Goal: Task Accomplishment & Management: Complete application form

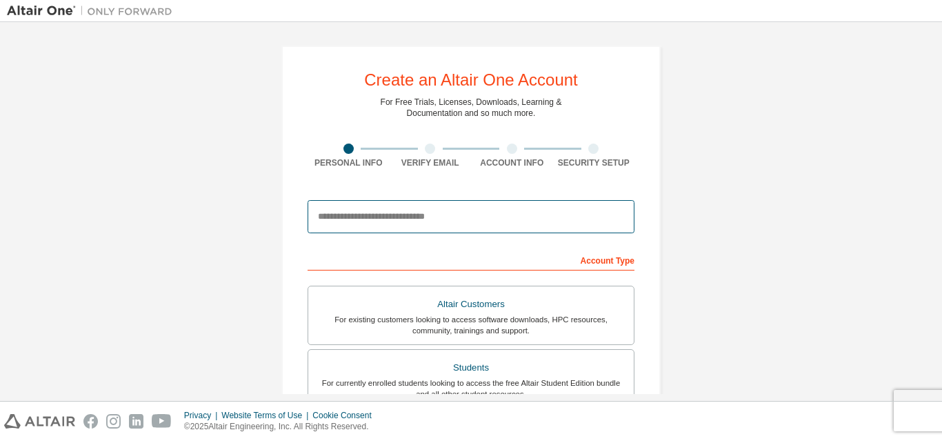
click at [359, 210] on input "email" at bounding box center [471, 216] width 327 height 33
type input "**********"
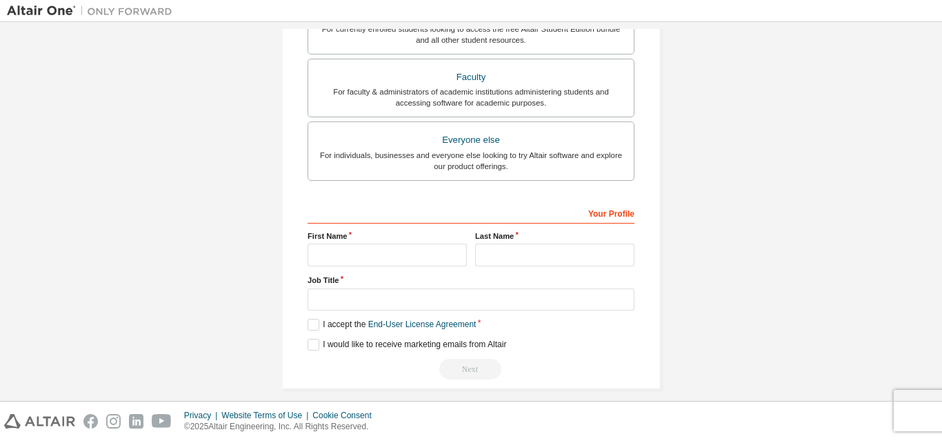
scroll to position [355, 0]
click at [379, 256] on input "text" at bounding box center [387, 254] width 159 height 23
type input "*******"
click at [517, 247] on input "text" at bounding box center [554, 254] width 159 height 23
type input "*******"
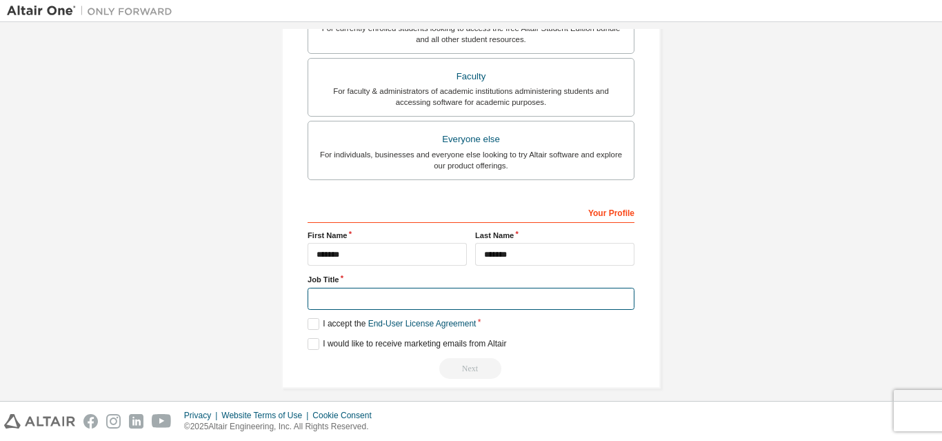
click at [371, 304] on input "text" at bounding box center [471, 299] width 327 height 23
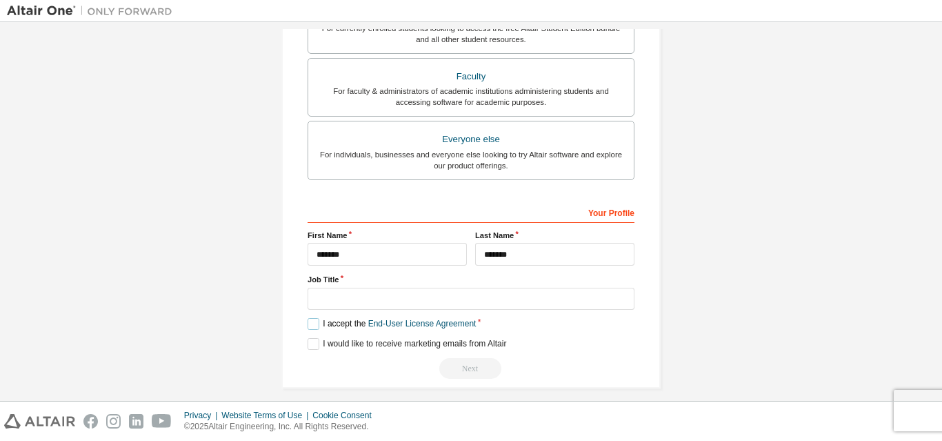
click at [309, 328] on label "I accept the End-User License Agreement" at bounding box center [392, 324] width 168 height 12
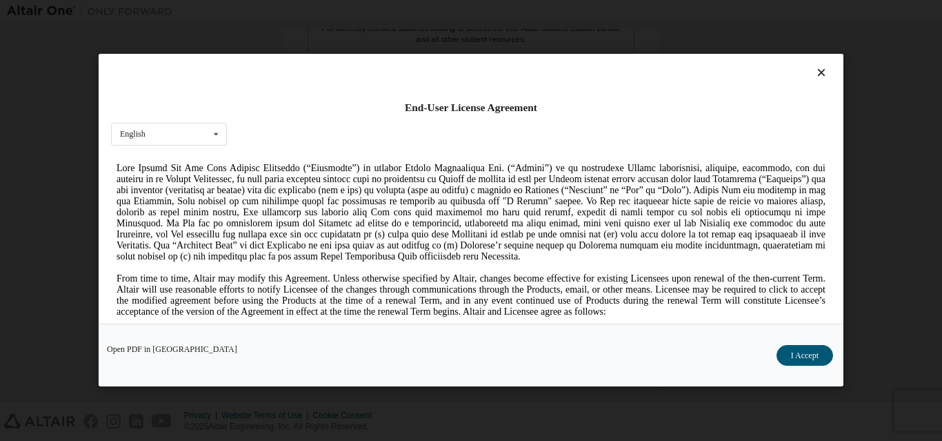
scroll to position [134, 0]
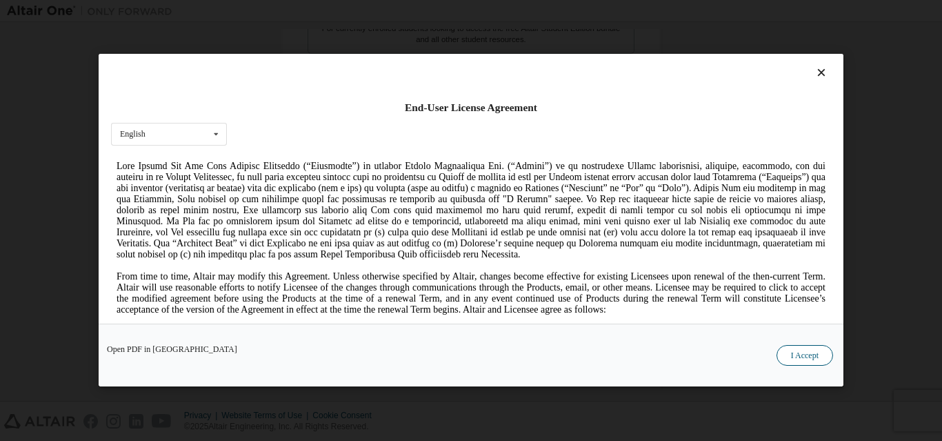
click at [794, 350] on button "I Accept" at bounding box center [805, 356] width 57 height 21
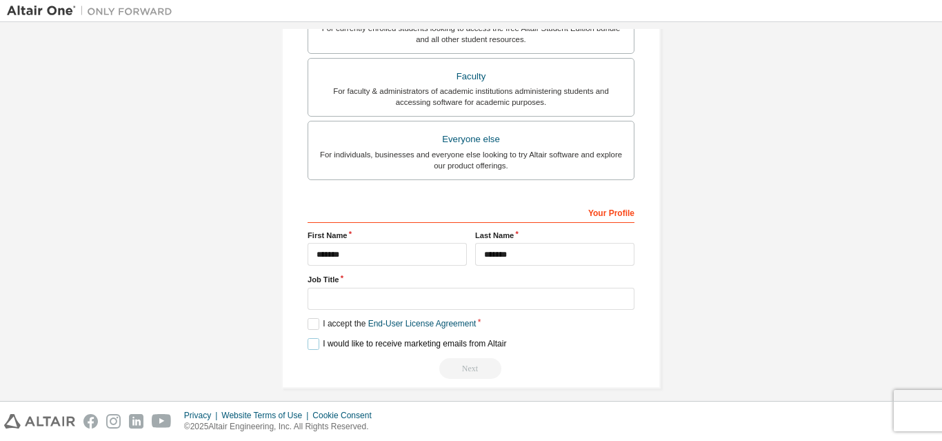
click at [310, 343] on label "I would like to receive marketing emails from Altair" at bounding box center [407, 344] width 199 height 12
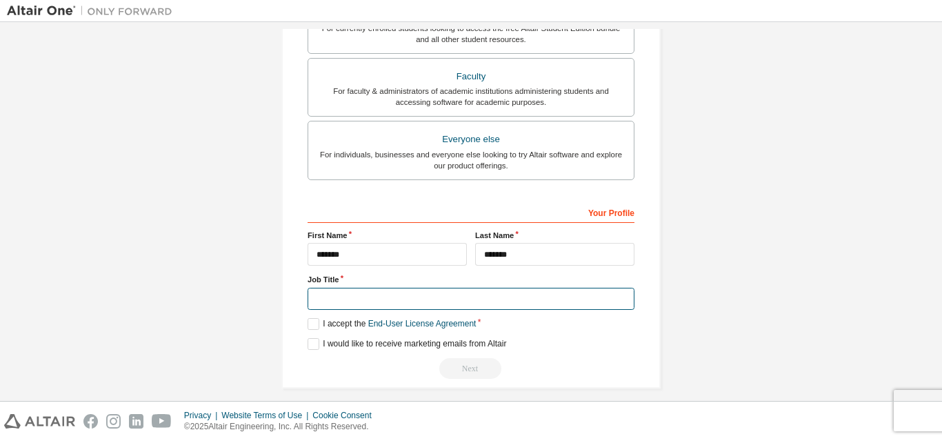
click at [375, 306] on input "text" at bounding box center [471, 299] width 327 height 23
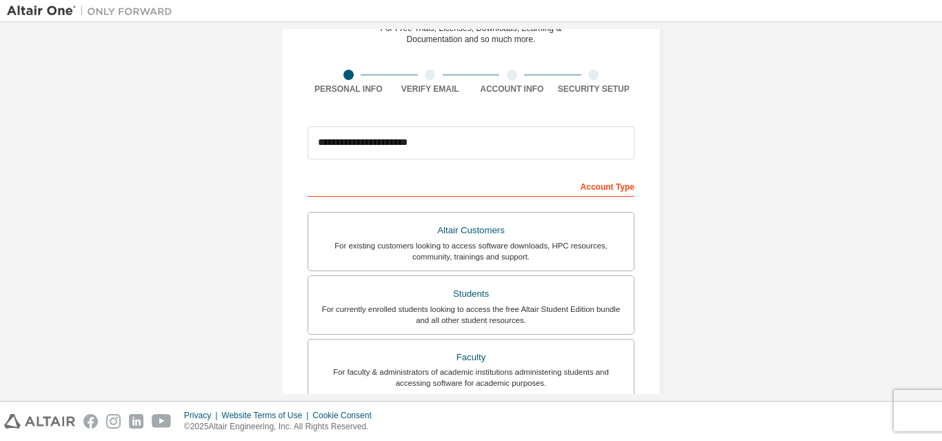
scroll to position [73, 0]
type input "*******"
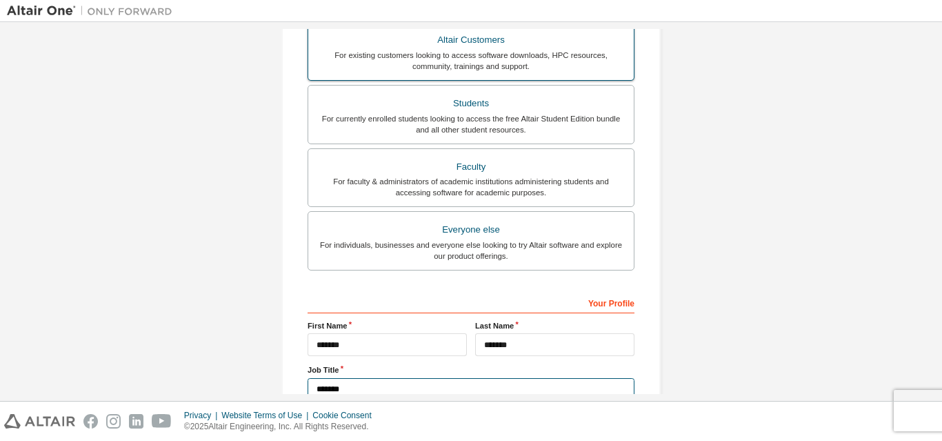
scroll to position [265, 0]
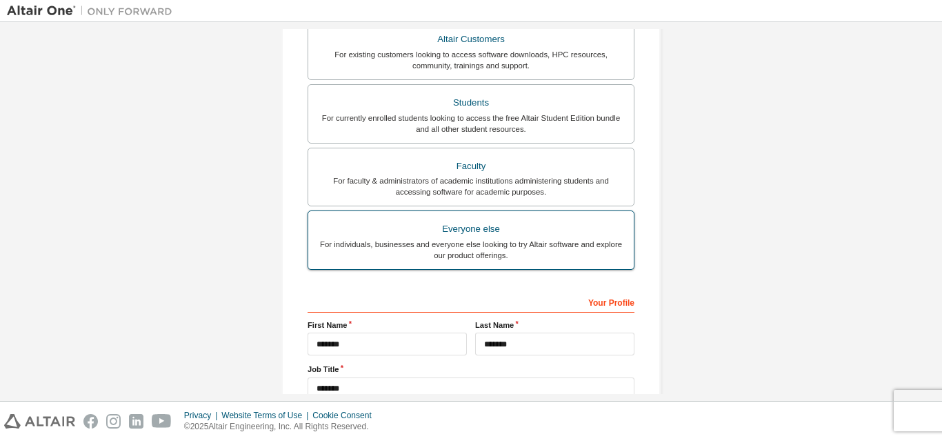
click at [481, 237] on div "Everyone else" at bounding box center [471, 228] width 309 height 19
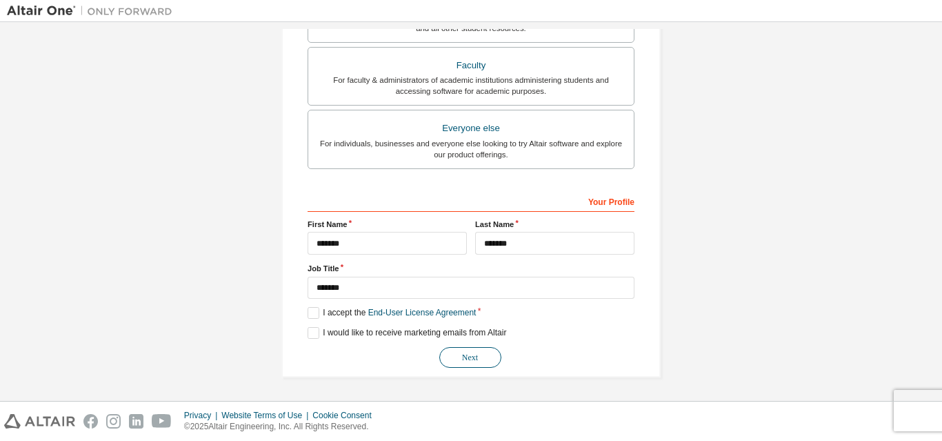
click at [465, 360] on button "Next" at bounding box center [470, 357] width 62 height 21
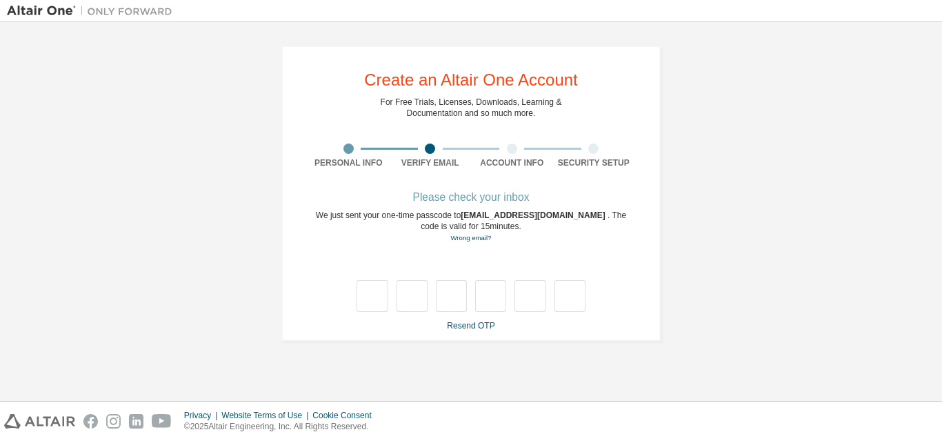
scroll to position [0, 0]
type input "*"
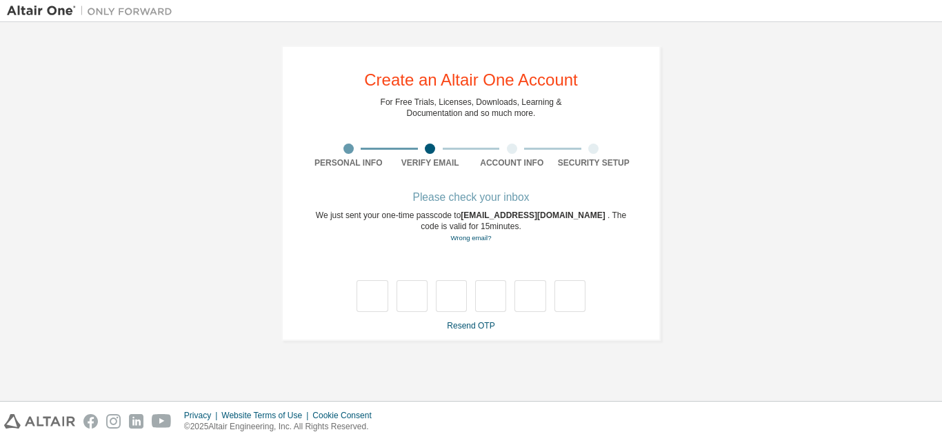
type input "*"
